Goal: Information Seeking & Learning: Learn about a topic

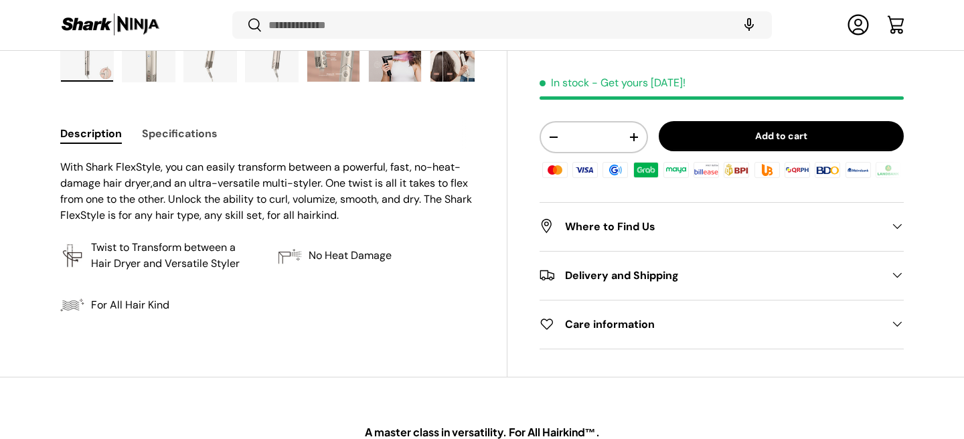
scroll to position [540, 0]
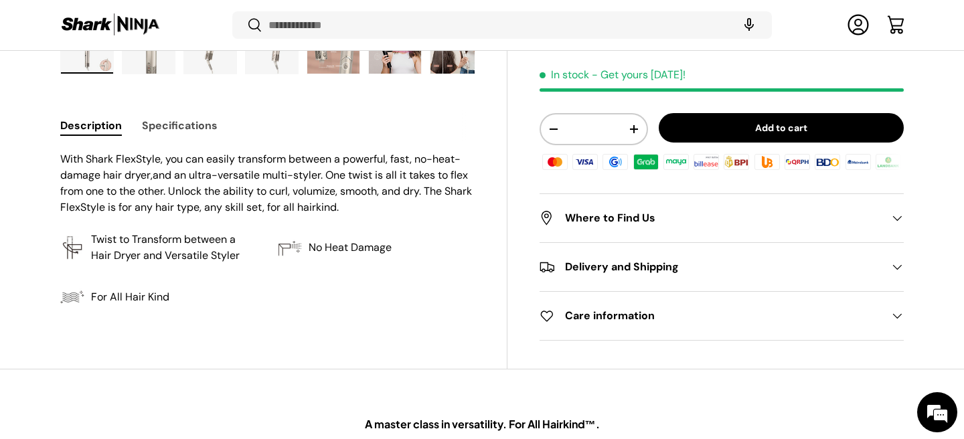
click at [562, 214] on h2 "Where to Find Us" at bounding box center [711, 219] width 343 height 16
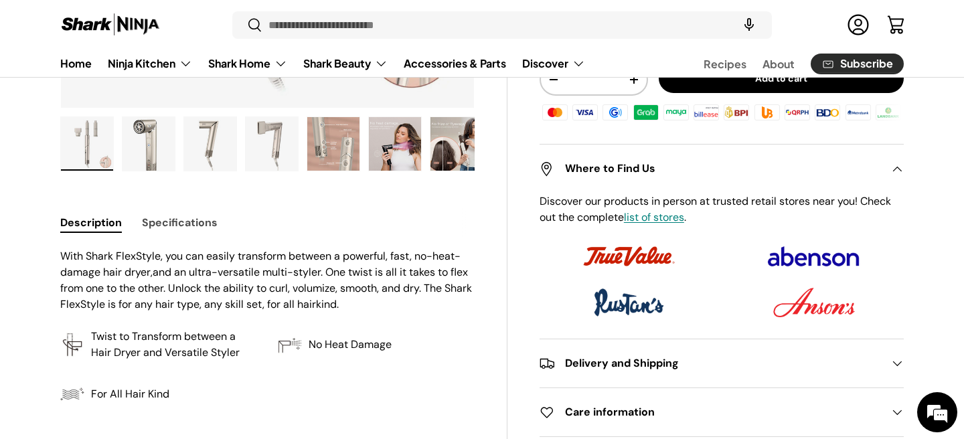
scroll to position [445, 0]
click at [577, 174] on h2 "Where to Find Us" at bounding box center [711, 170] width 343 height 16
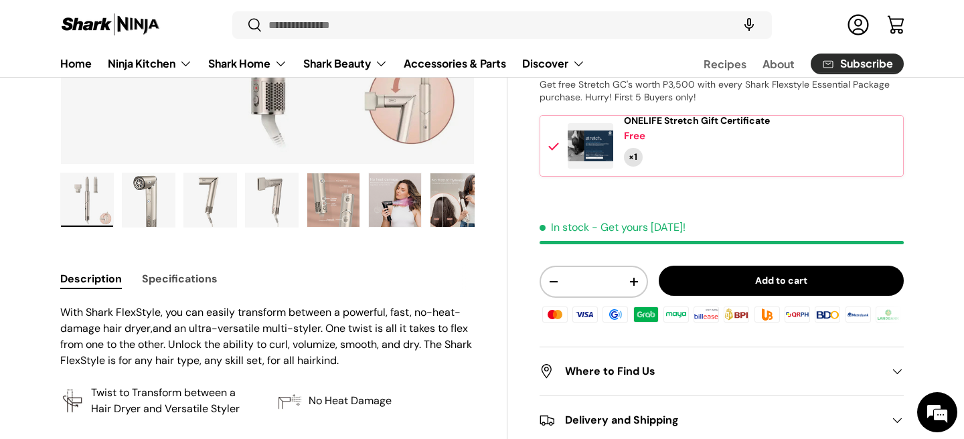
scroll to position [389, 0]
click at [200, 277] on button "Specifications" at bounding box center [180, 280] width 76 height 30
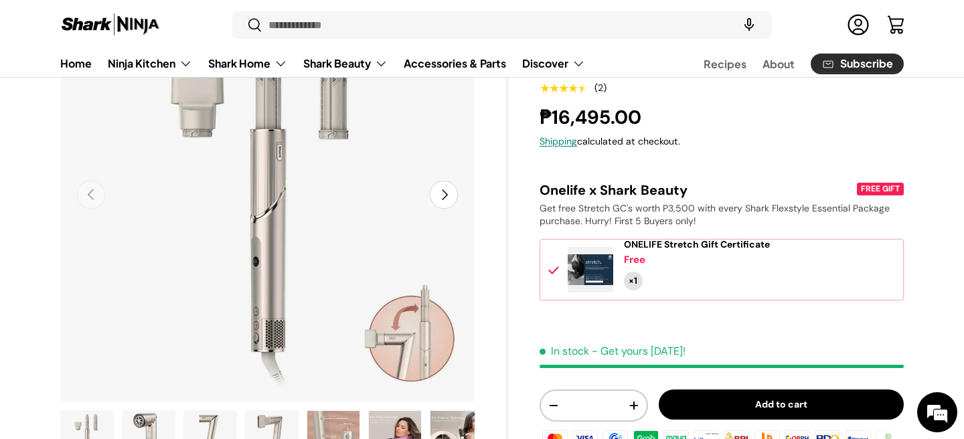
scroll to position [153, 0]
click at [455, 192] on button "Next" at bounding box center [444, 194] width 28 height 28
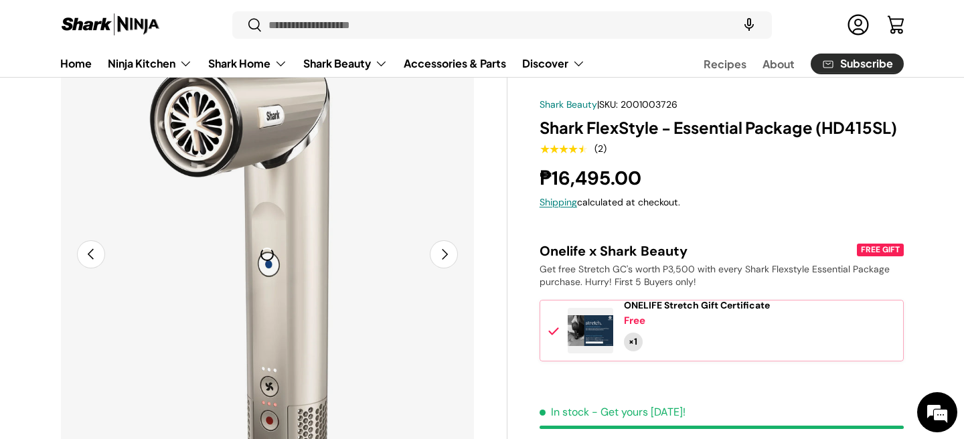
scroll to position [82, 0]
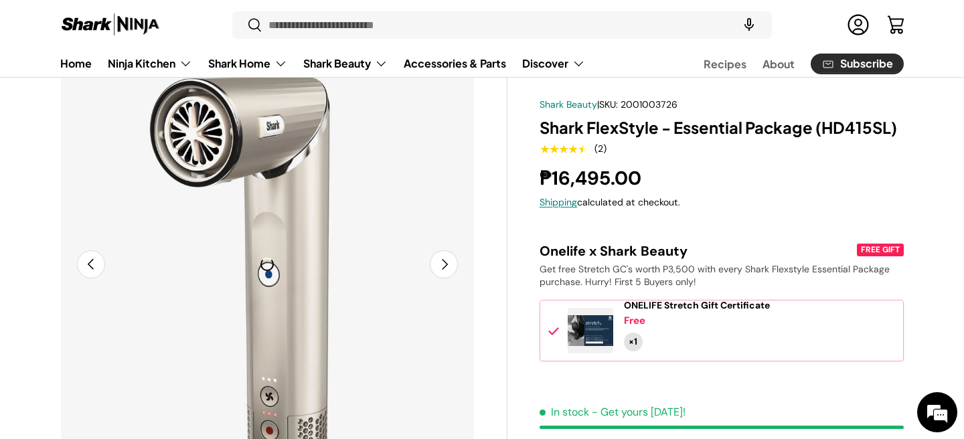
click at [441, 269] on button "Next" at bounding box center [444, 264] width 28 height 28
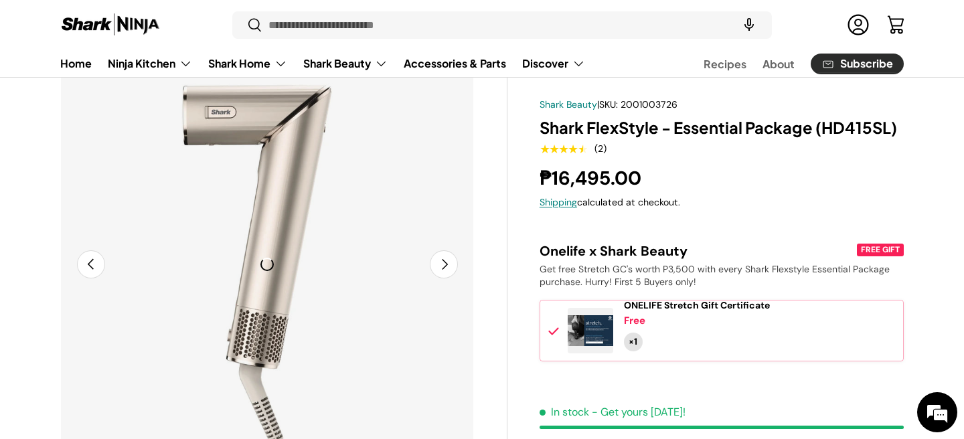
click at [441, 269] on button "Next" at bounding box center [444, 264] width 28 height 28
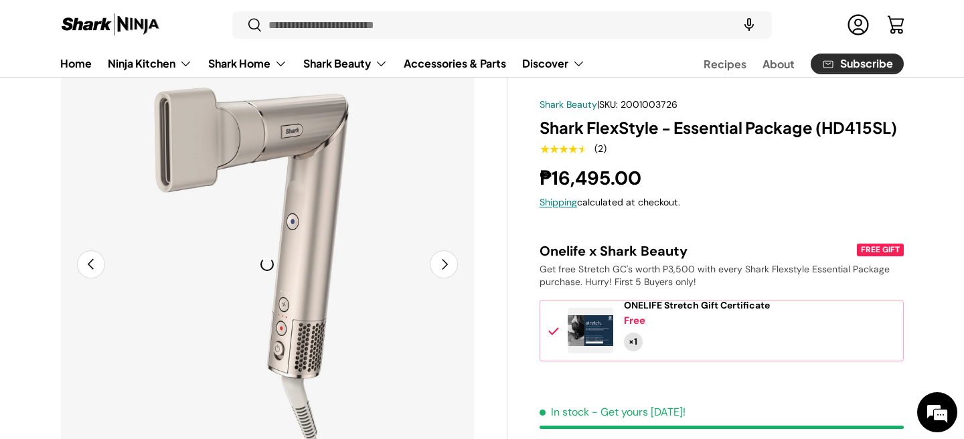
click at [441, 269] on button "Next" at bounding box center [444, 264] width 28 height 28
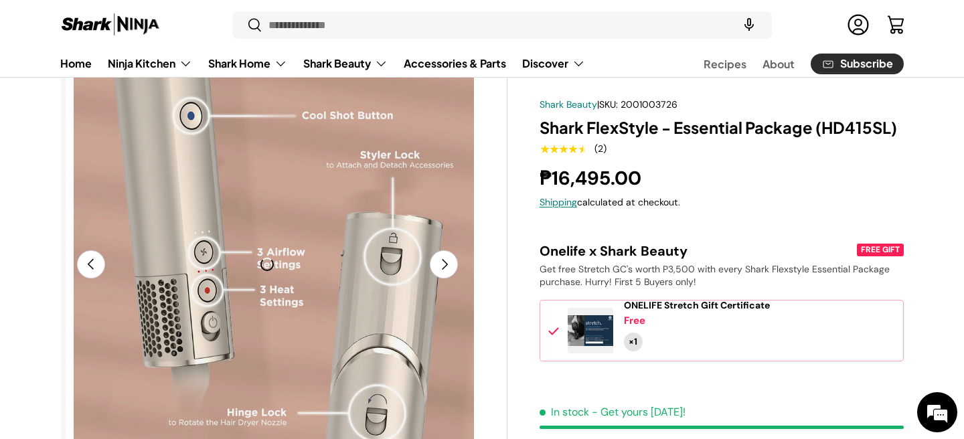
scroll to position [0, 1684]
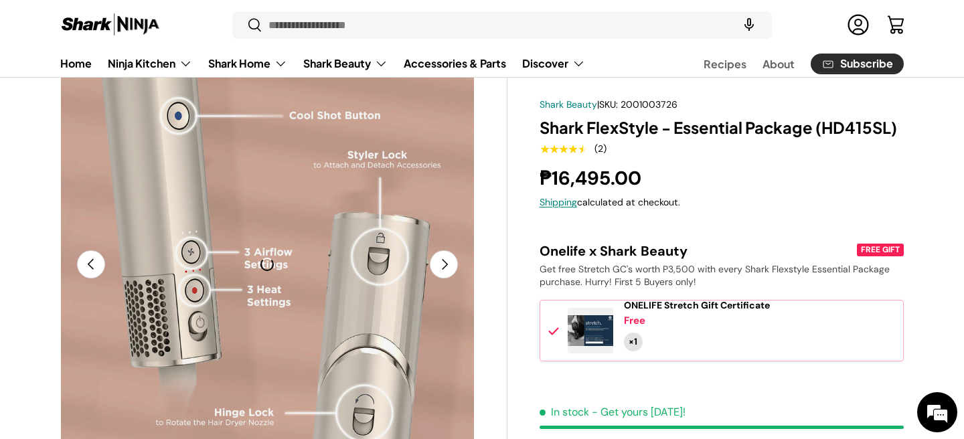
click at [433, 252] on button "Next" at bounding box center [444, 264] width 28 height 28
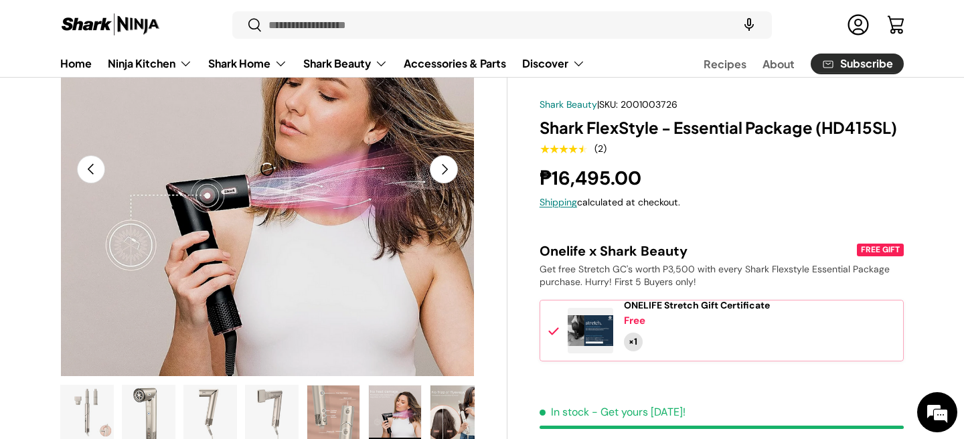
scroll to position [175, 0]
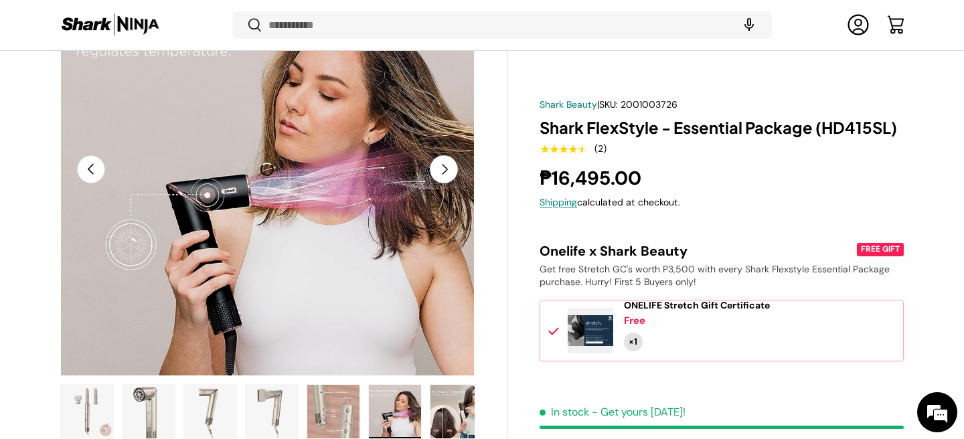
click at [442, 177] on button "Next" at bounding box center [444, 169] width 28 height 28
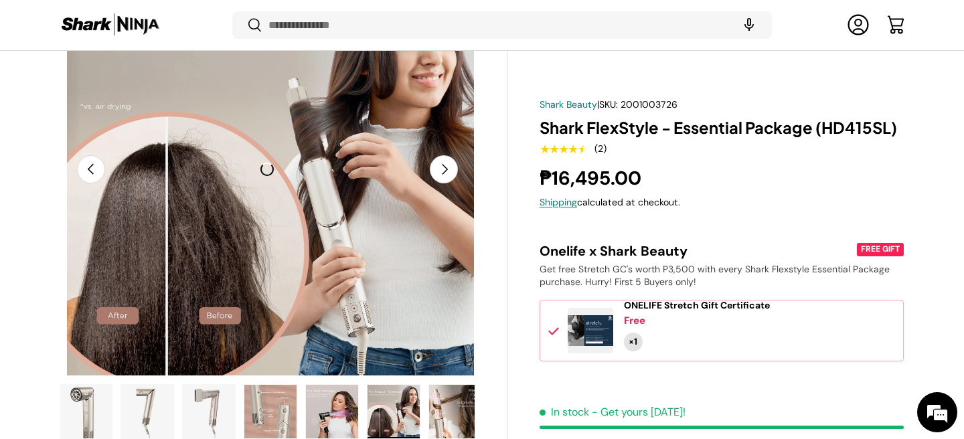
scroll to position [0, 70]
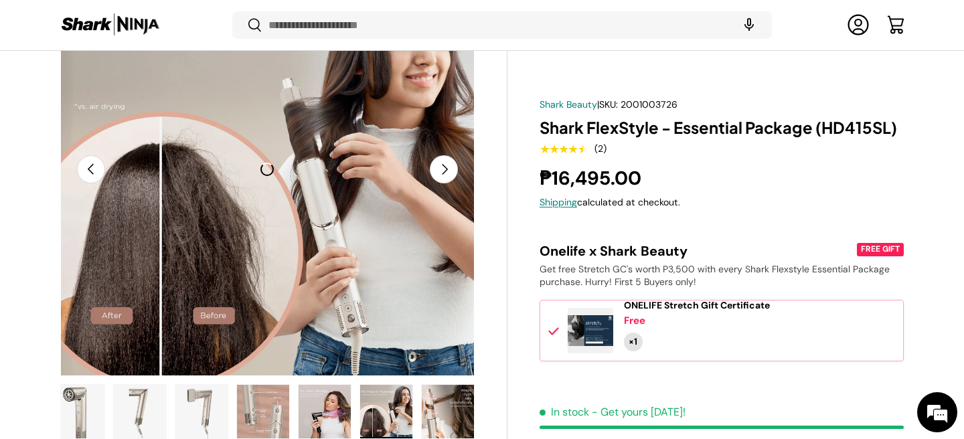
click at [442, 177] on button "Next" at bounding box center [444, 169] width 28 height 28
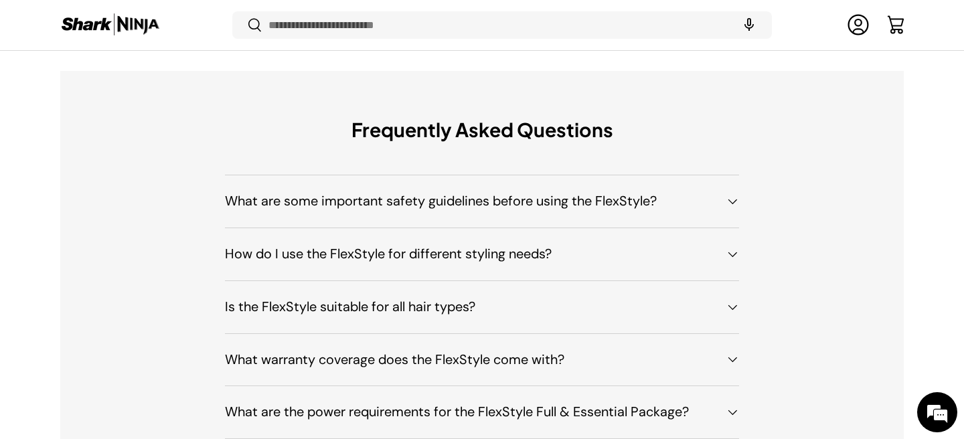
scroll to position [3898, 0]
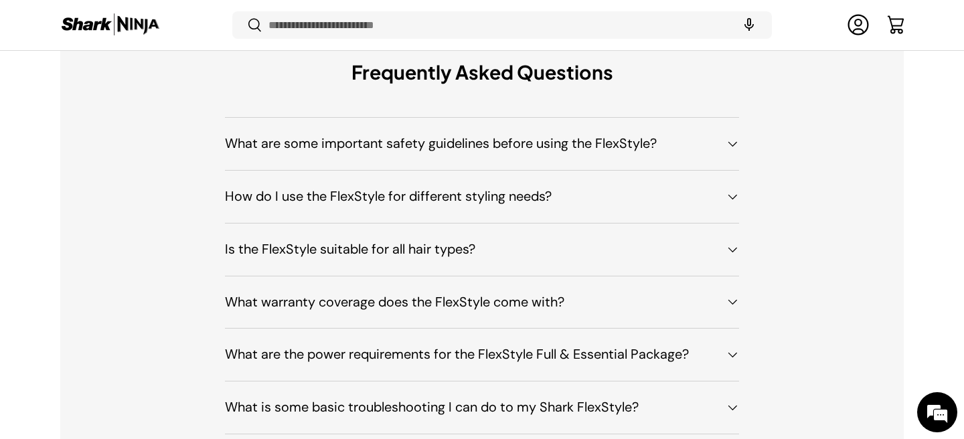
click at [401, 196] on h4 "How do I use the FlexStyle for different styling needs?" at bounding box center [471, 197] width 493 height 20
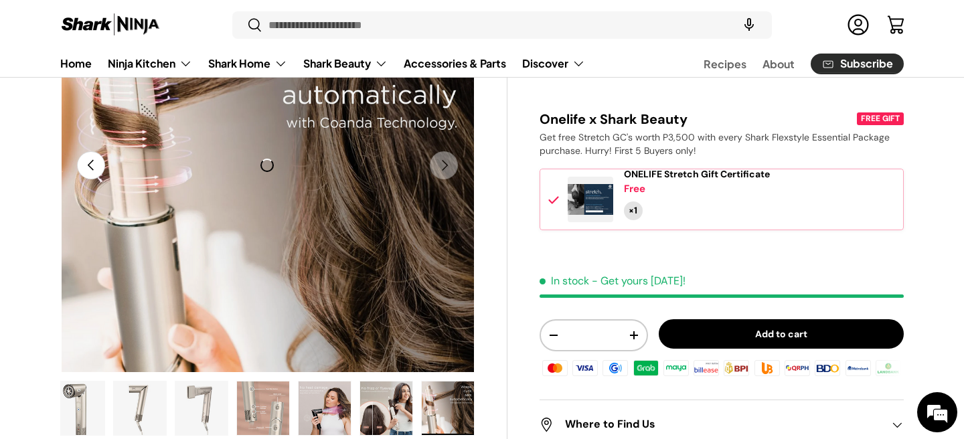
scroll to position [181, 0]
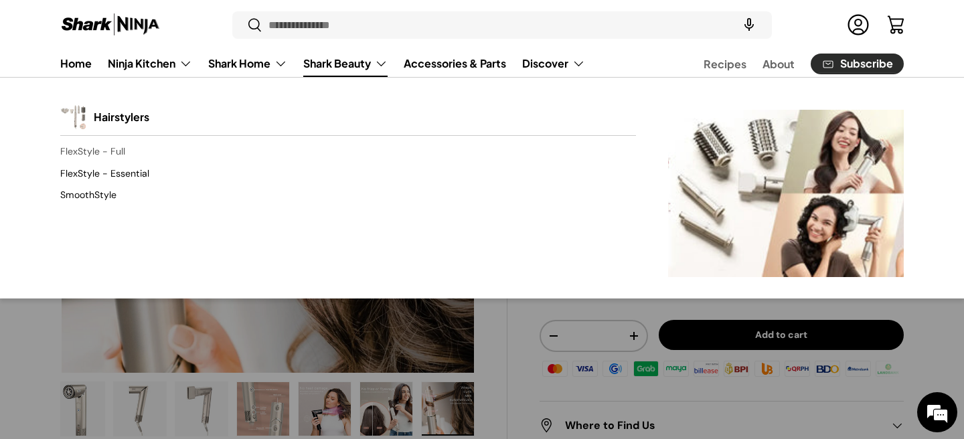
click at [117, 145] on link "FlexStyle - Full" at bounding box center [348, 151] width 576 height 21
click at [103, 192] on link "SmoothStyle" at bounding box center [348, 195] width 576 height 21
click at [102, 196] on link "SmoothStyle" at bounding box center [348, 195] width 576 height 21
click at [101, 193] on link "SmoothStyle" at bounding box center [348, 195] width 576 height 21
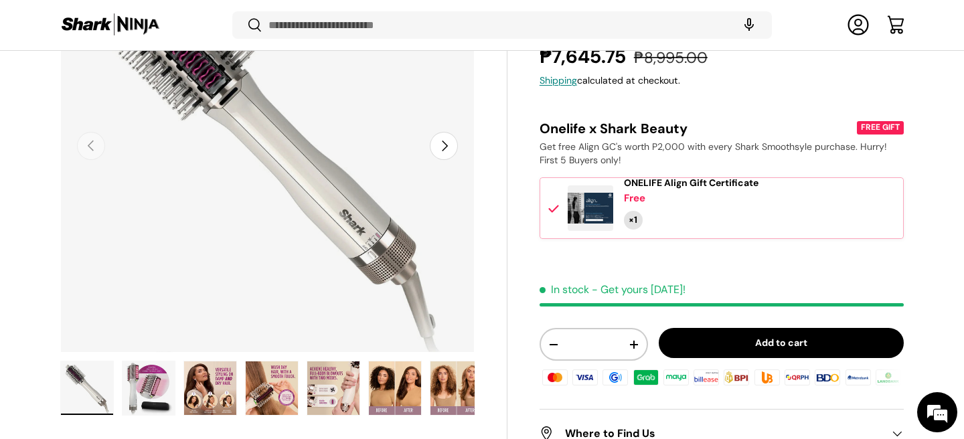
scroll to position [299, 0]
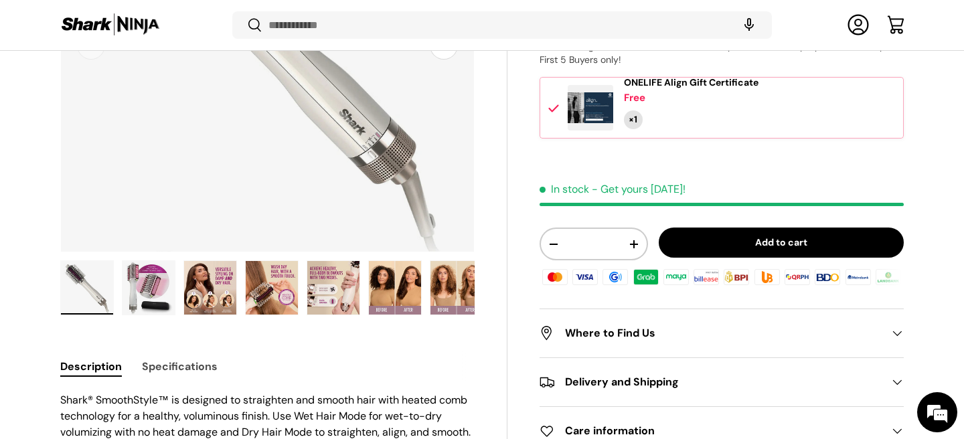
click at [348, 278] on img "Gallery Viewer" at bounding box center [333, 288] width 52 height 54
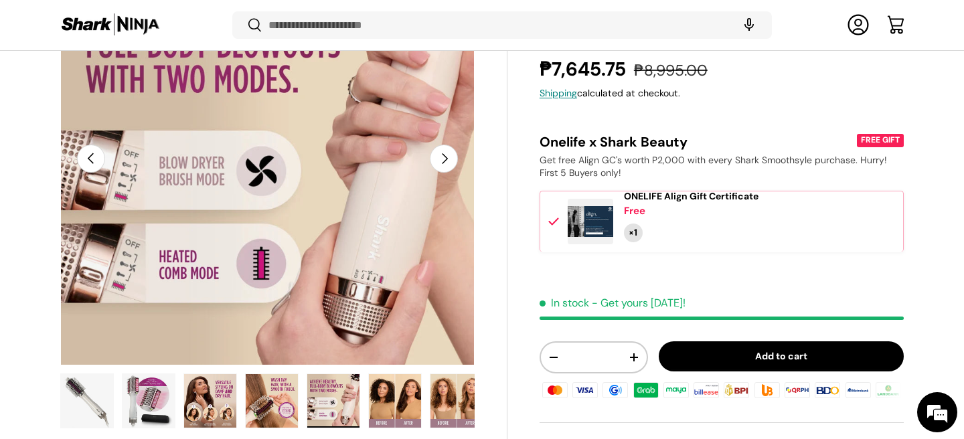
scroll to position [186, 0]
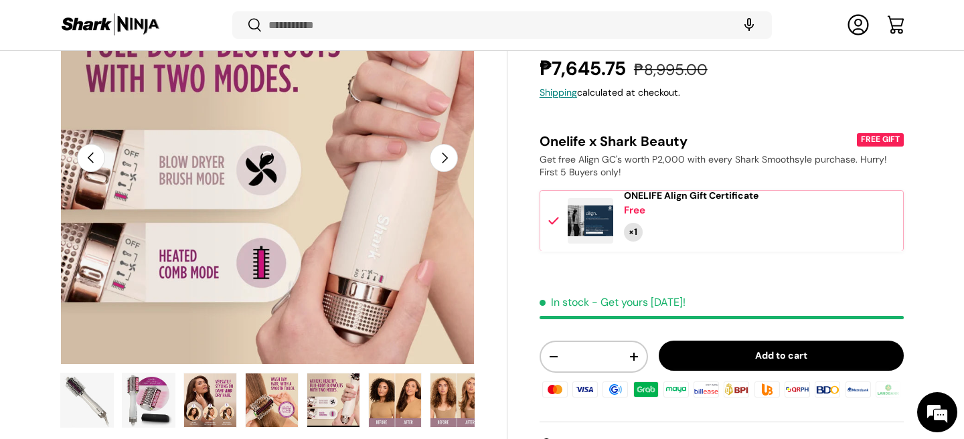
click at [397, 396] on img "Gallery Viewer" at bounding box center [395, 401] width 52 height 54
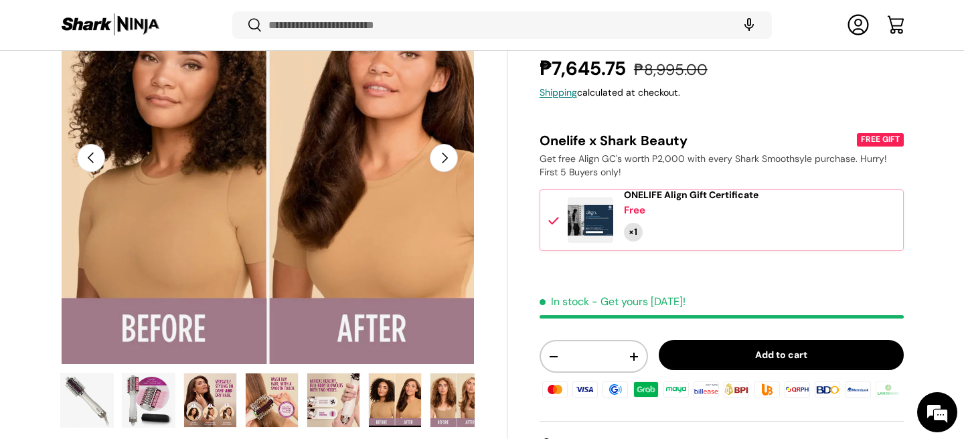
click at [444, 409] on img "Gallery Viewer" at bounding box center [457, 401] width 52 height 54
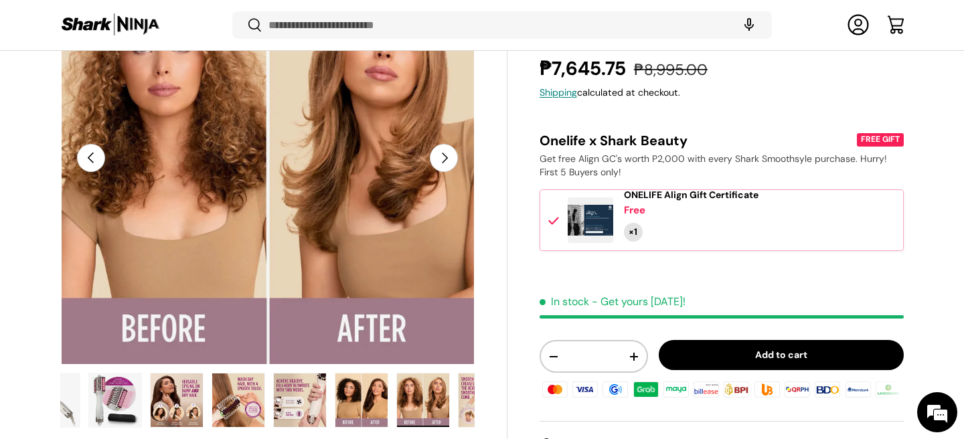
scroll to position [0, 70]
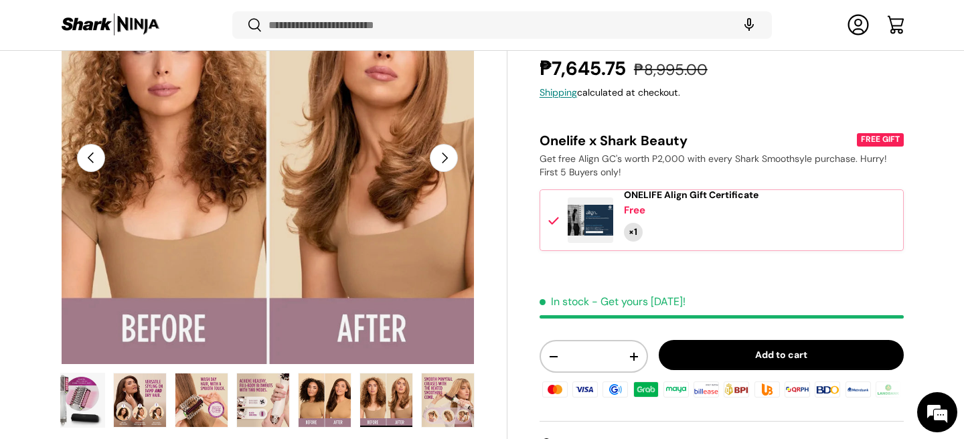
click at [441, 389] on img "Gallery Viewer" at bounding box center [448, 401] width 52 height 54
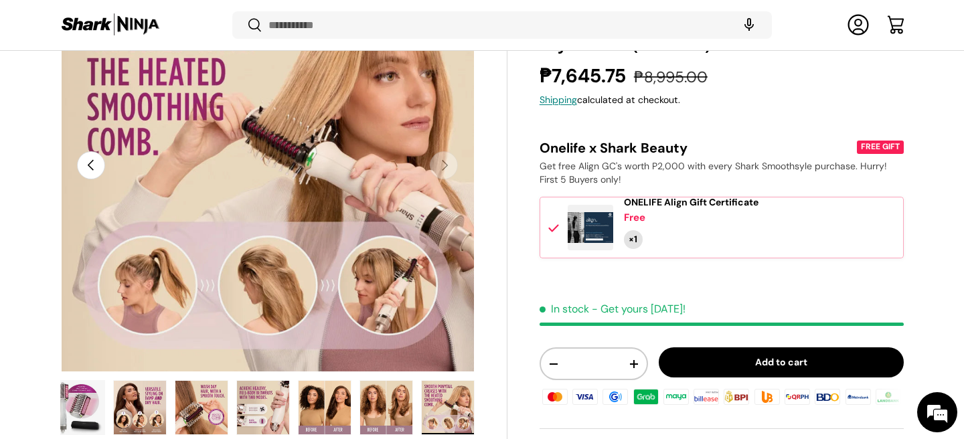
scroll to position [184, 0]
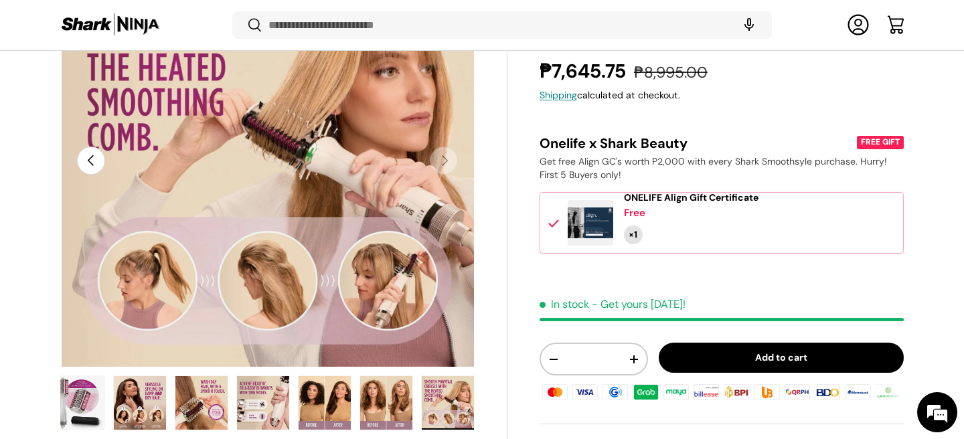
click at [439, 400] on img "Gallery Viewer" at bounding box center [448, 403] width 52 height 54
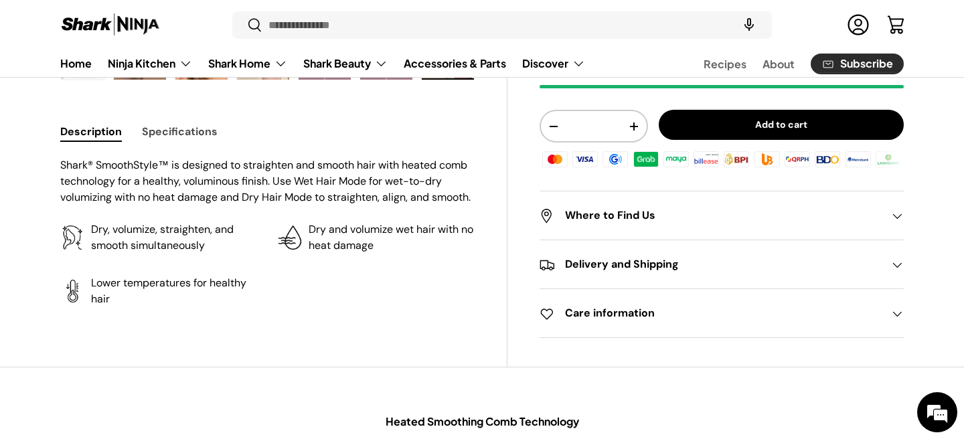
scroll to position [535, 0]
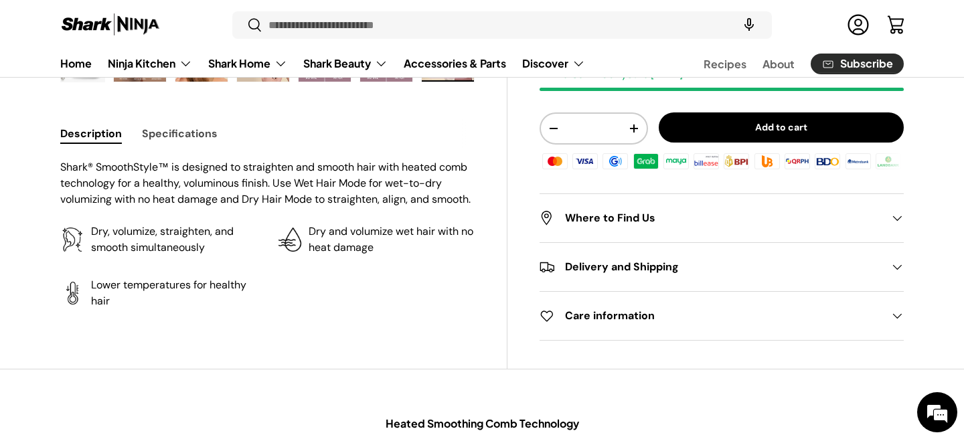
click at [597, 271] on h2 "Delivery and Shipping" at bounding box center [711, 267] width 343 height 16
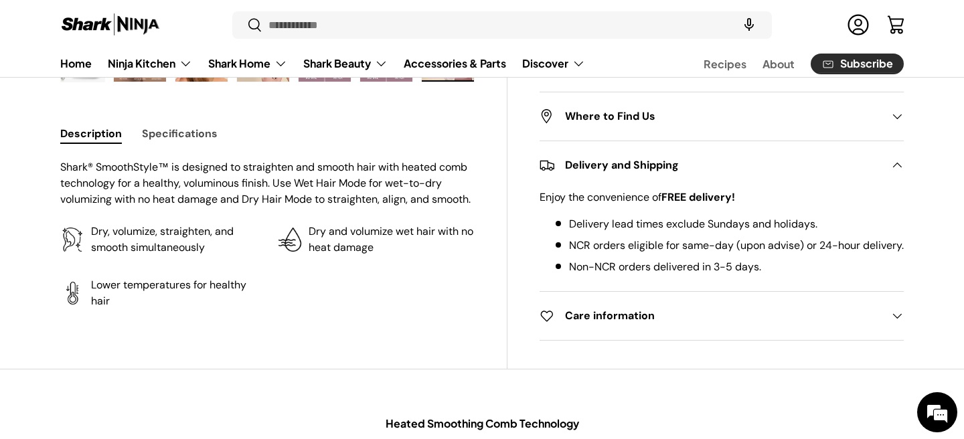
click at [583, 141] on summary "Delivery and Shipping" at bounding box center [722, 165] width 364 height 48
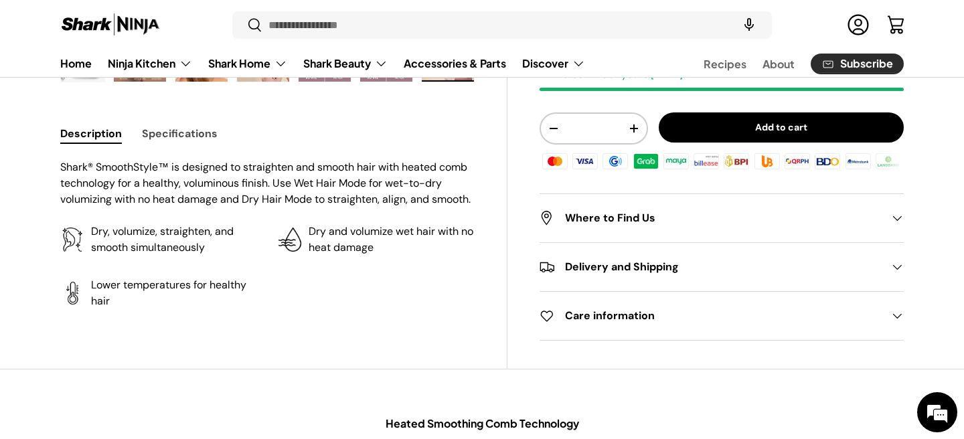
click at [184, 134] on button "Specifications" at bounding box center [180, 134] width 76 height 30
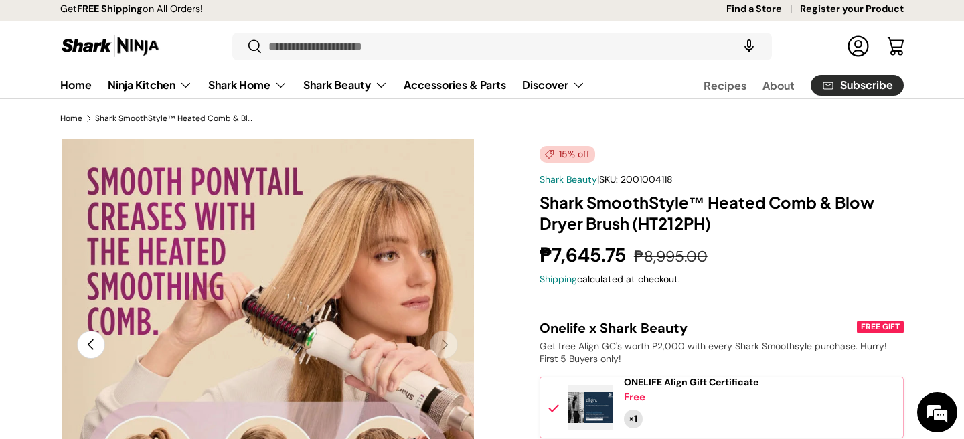
scroll to position [0, 0]
